Goal: Information Seeking & Learning: Learn about a topic

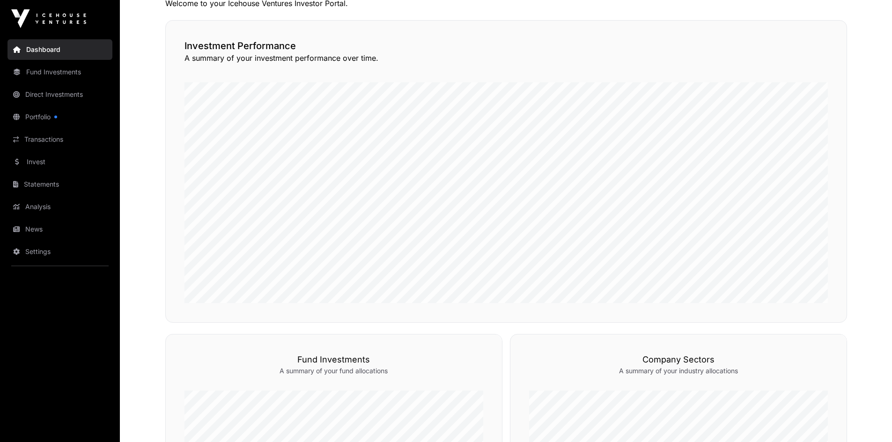
scroll to position [234, 0]
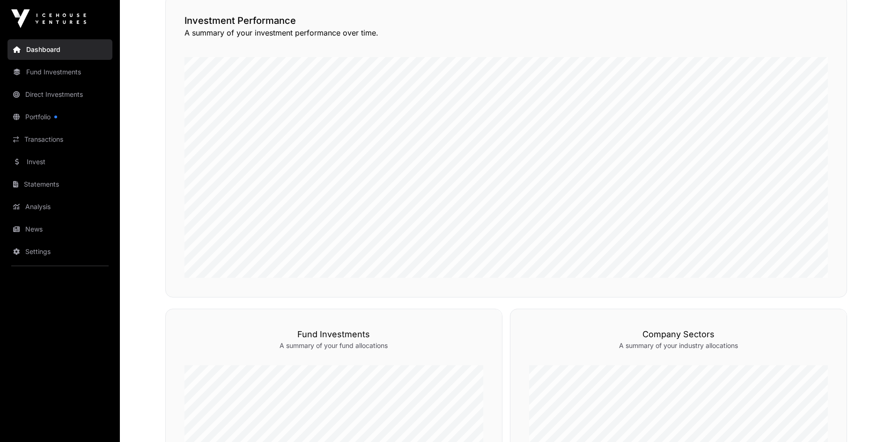
click at [32, 230] on link "News" at bounding box center [59, 229] width 105 height 21
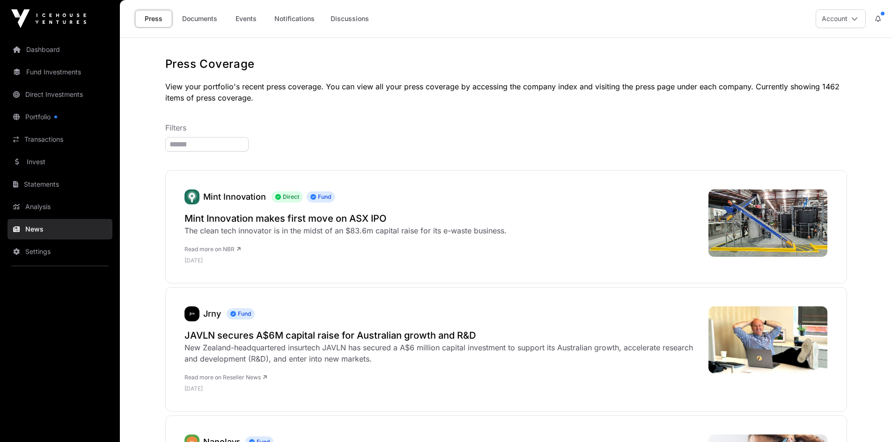
click at [197, 18] on link "Documents" at bounding box center [199, 19] width 47 height 18
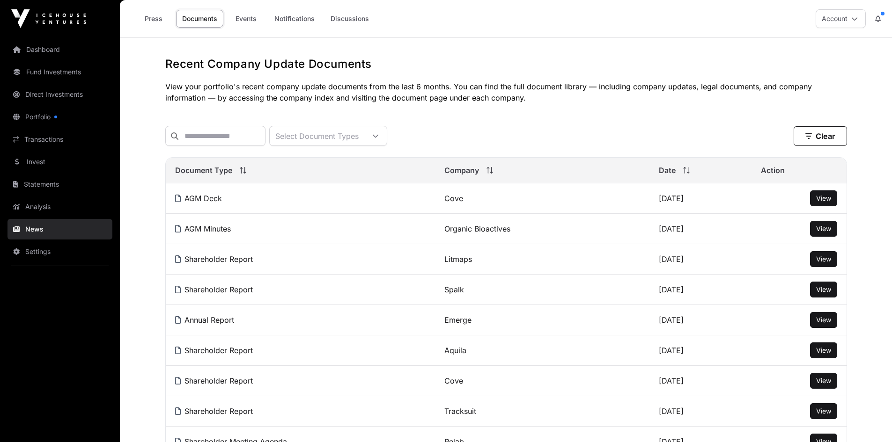
click at [247, 18] on link "Events" at bounding box center [245, 19] width 37 height 18
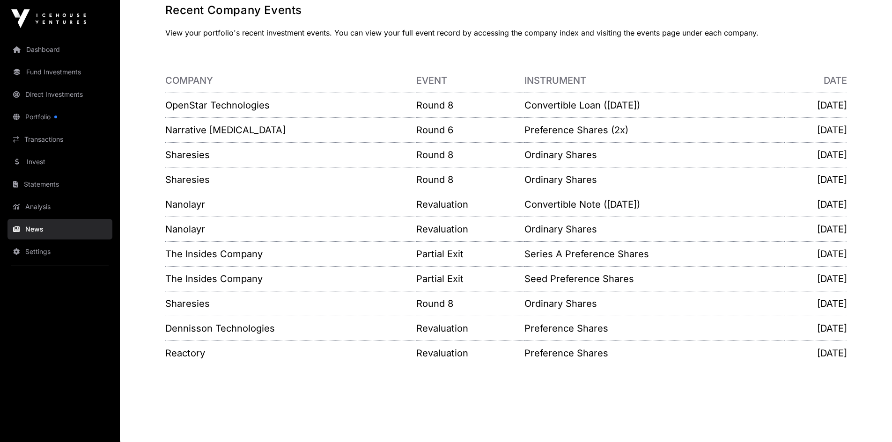
scroll to position [56, 0]
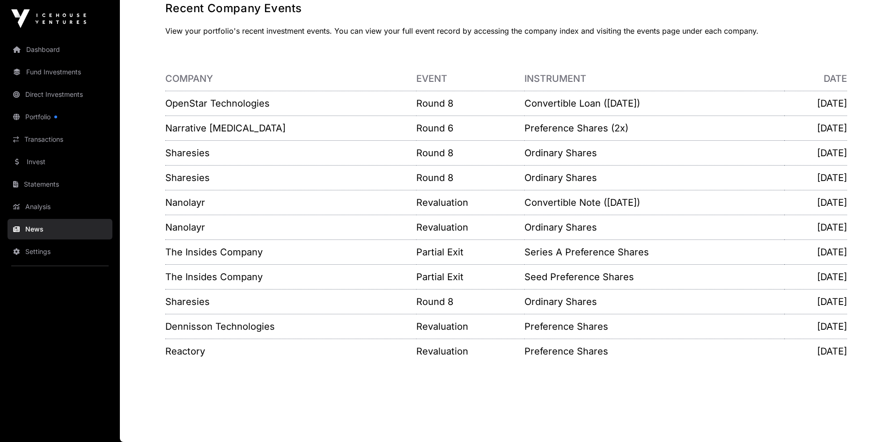
click at [48, 52] on link "Dashboard" at bounding box center [59, 49] width 105 height 21
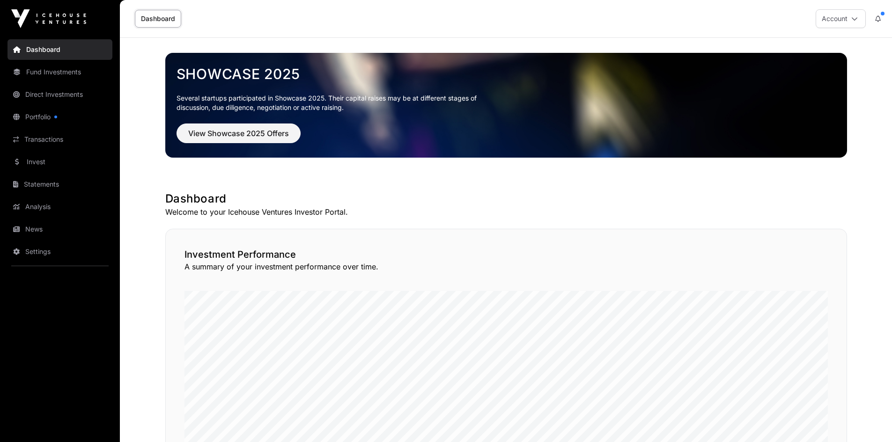
click at [31, 73] on link "Fund Investments" at bounding box center [59, 72] width 105 height 21
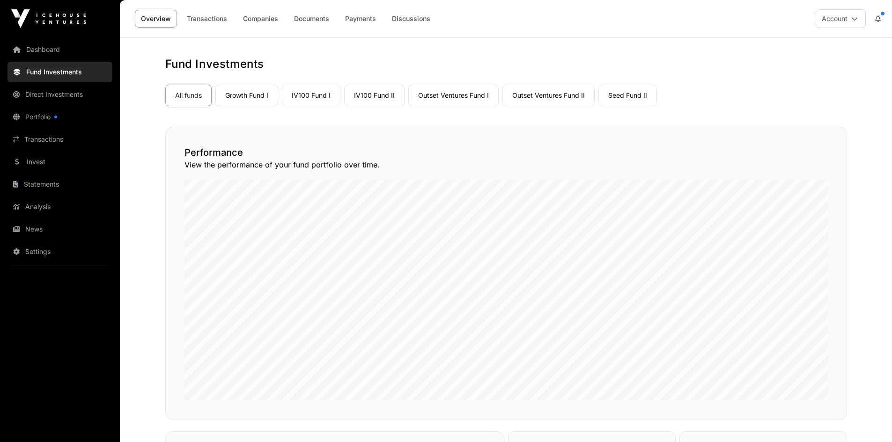
click at [568, 100] on link "Outset Ventures Fund II" at bounding box center [548, 96] width 92 height 22
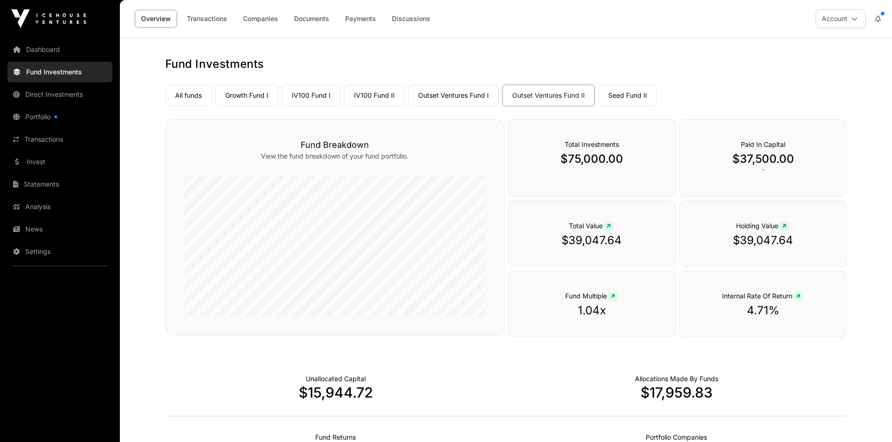
click at [275, 19] on link "Companies" at bounding box center [260, 19] width 47 height 18
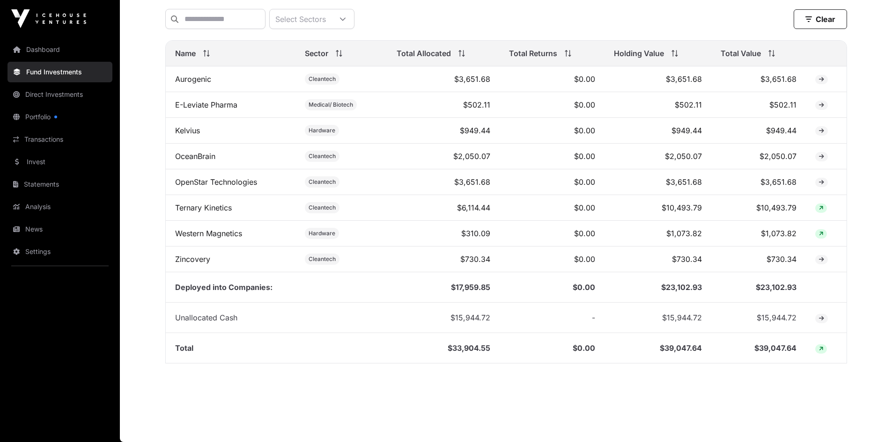
scroll to position [363, 0]
